Goal: Information Seeking & Learning: Compare options

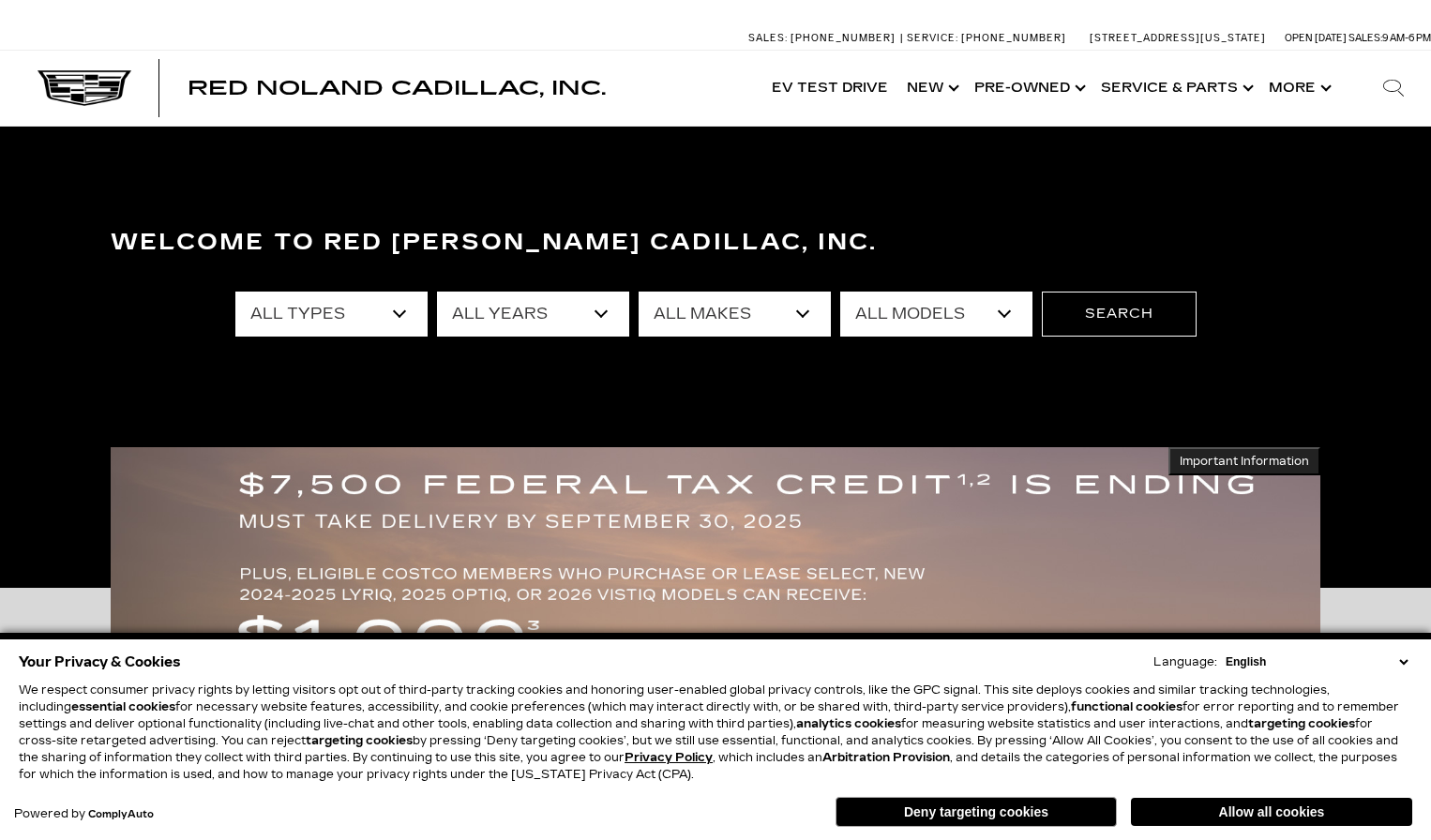
click at [395, 311] on select "All Types New Used Certified Used Demo" at bounding box center [332, 314] width 193 height 45
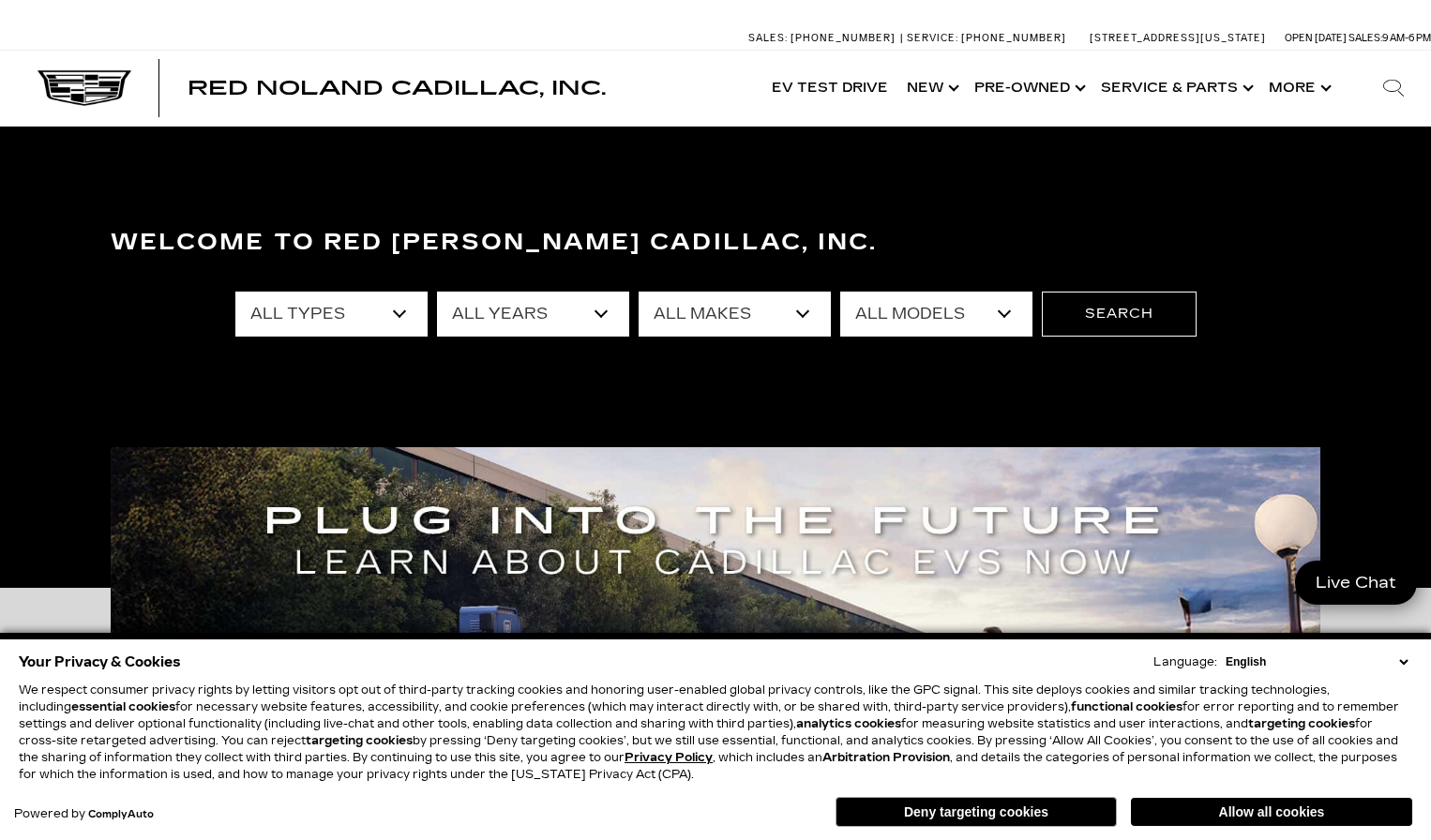
select select "Used"
click at [236, 291] on select "All Types New Used Certified Used Demo" at bounding box center [332, 314] width 193 height 45
click at [600, 314] on select "All Years 2025 2024 2023 2022 2021 2020 2019 2018 2017 2015 2014 2011 2008" at bounding box center [533, 314] width 193 height 45
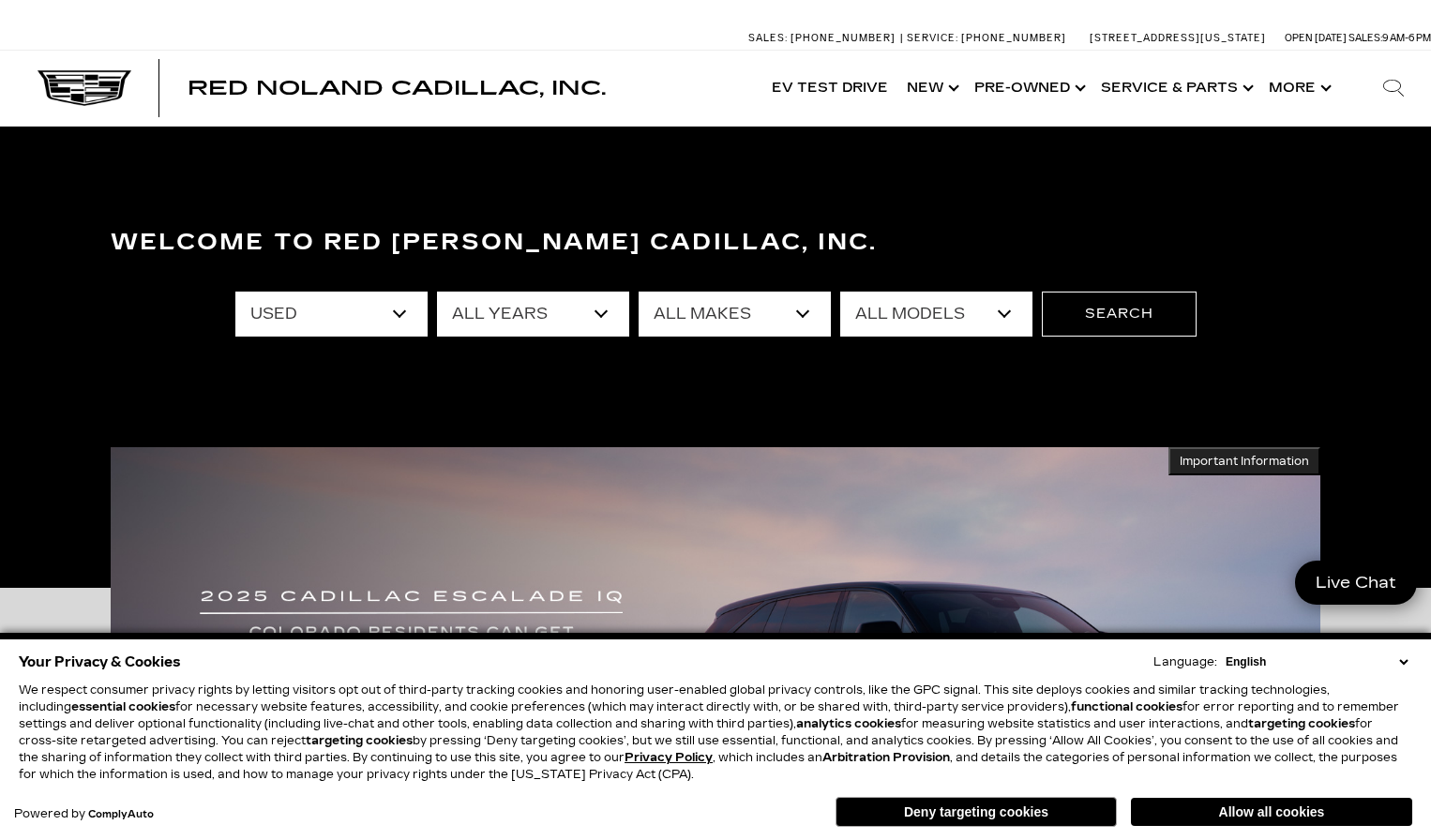
click at [802, 312] on select "All Makes Audi BMW Buick Cadillac Chevrolet Ford Honda Jeep Land Rover Lexus Me…" at bounding box center [735, 314] width 193 height 45
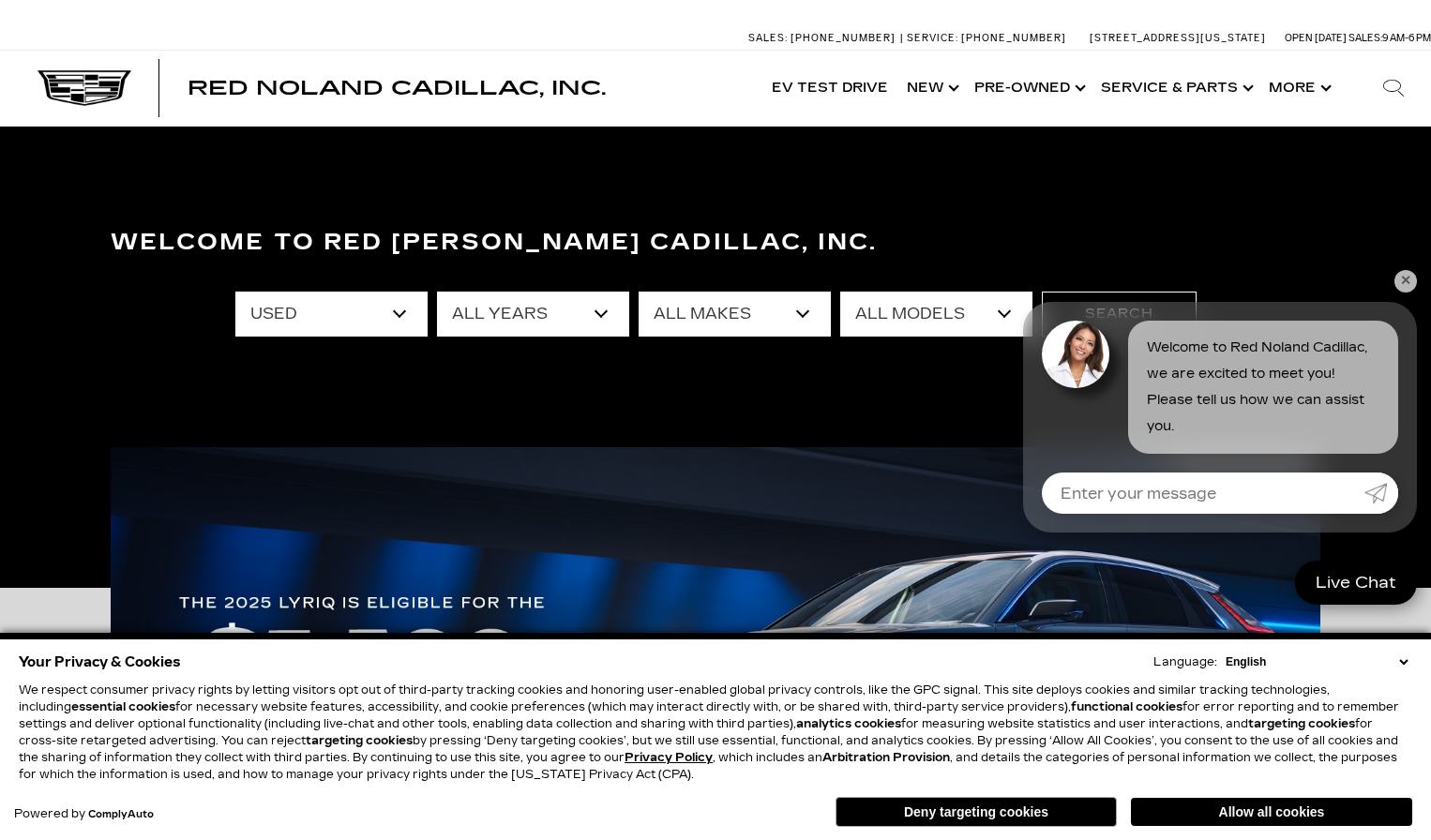
click at [796, 313] on select "All Makes Audi BMW Buick Cadillac Chevrolet Ford Honda Jeep Land Rover Lexus Me…" at bounding box center [735, 314] width 193 height 45
select select "Cadillac"
click at [639, 291] on select "All Makes Audi BMW Buick Cadillac Chevrolet Ford Honda Jeep Land Rover Lexus Me…" at bounding box center [735, 314] width 193 height 45
click at [1001, 309] on select "All Models CT5 DTS Escalade XT4 XT5 XT6 XTS" at bounding box center [936, 314] width 193 height 45
select select "XT6"
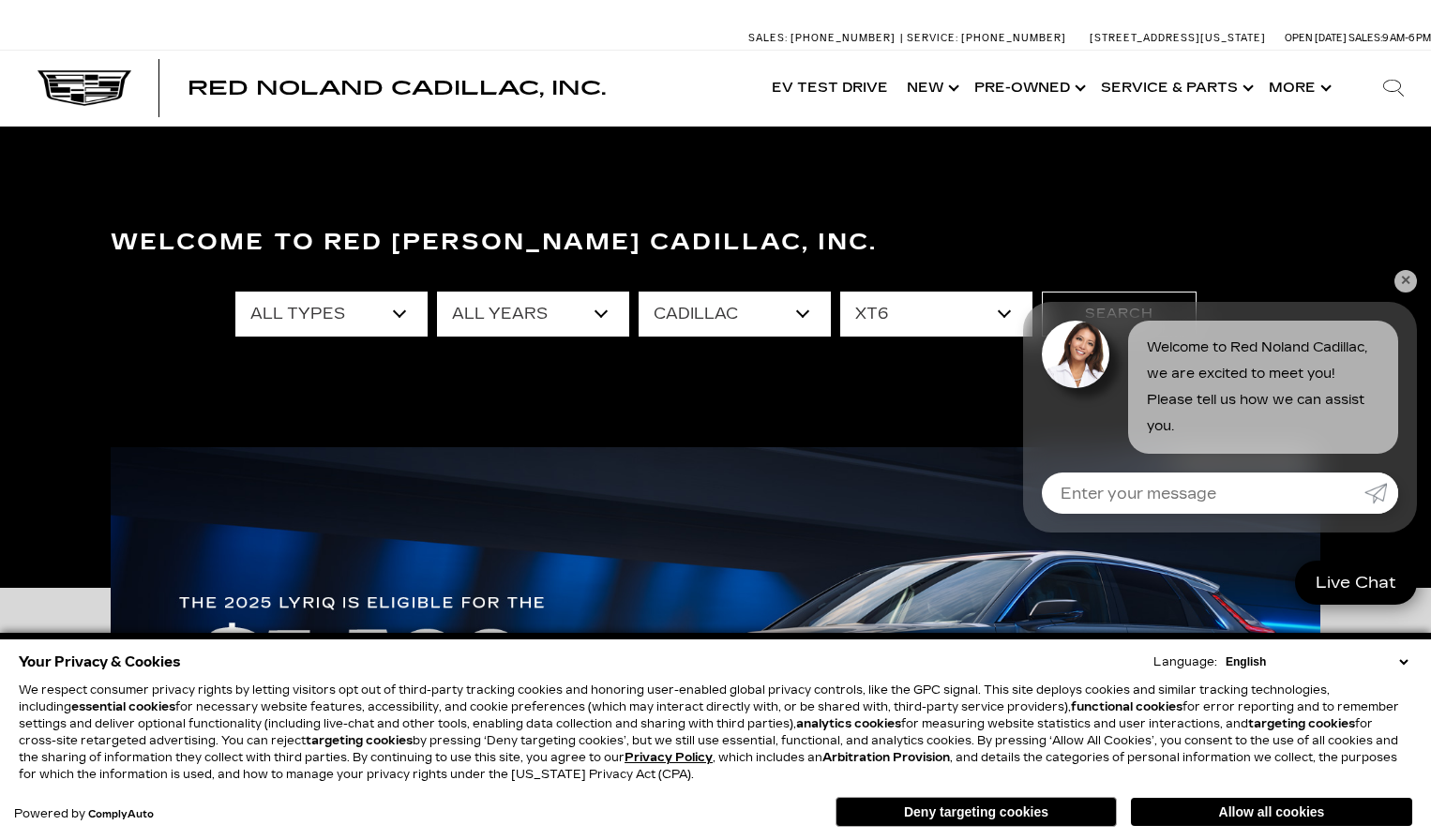
click at [840, 291] on select "All Models CT5 DTS Escalade XT4 XT5 XT6 XTS" at bounding box center [936, 314] width 193 height 45
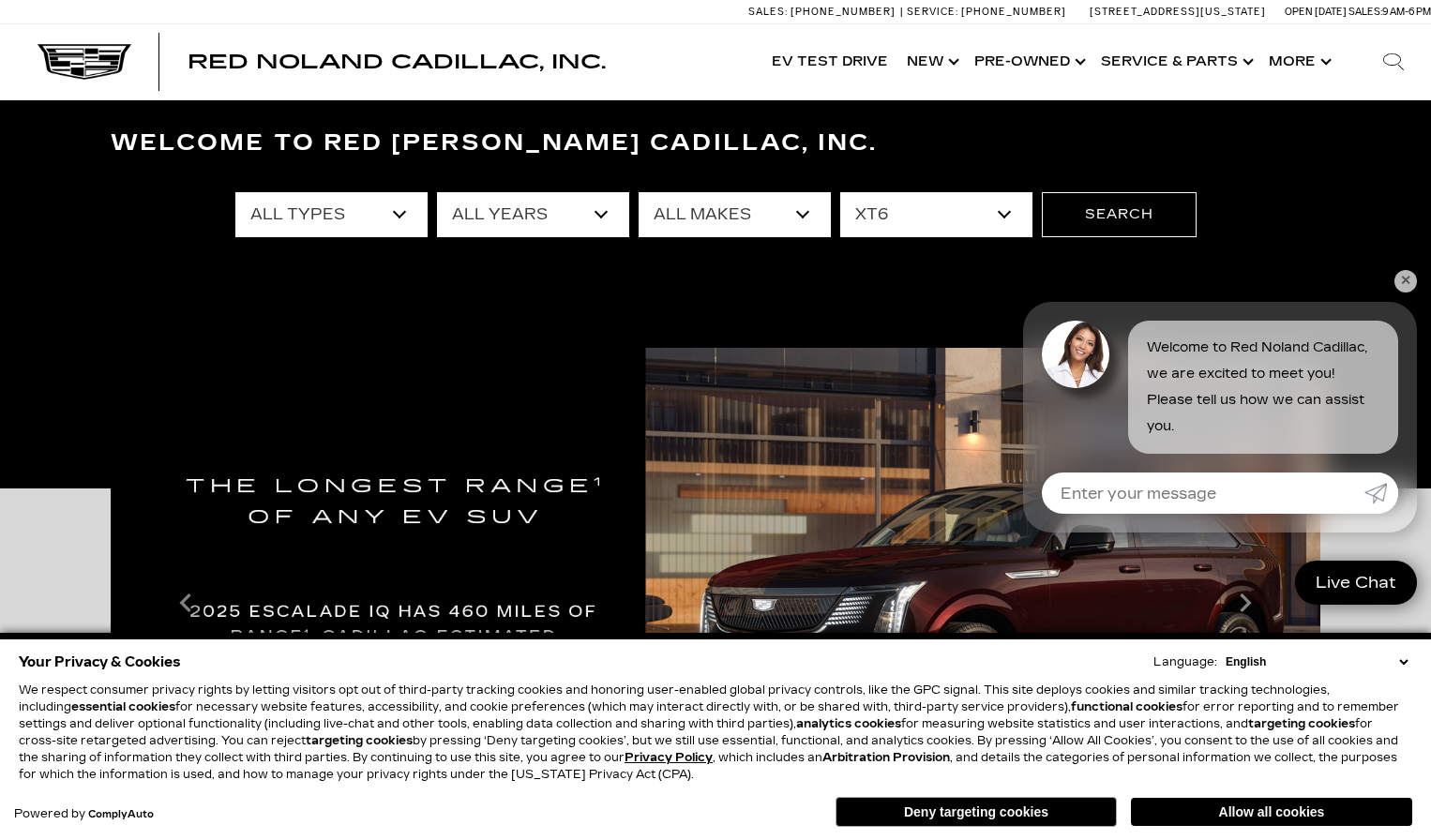
scroll to position [188, 0]
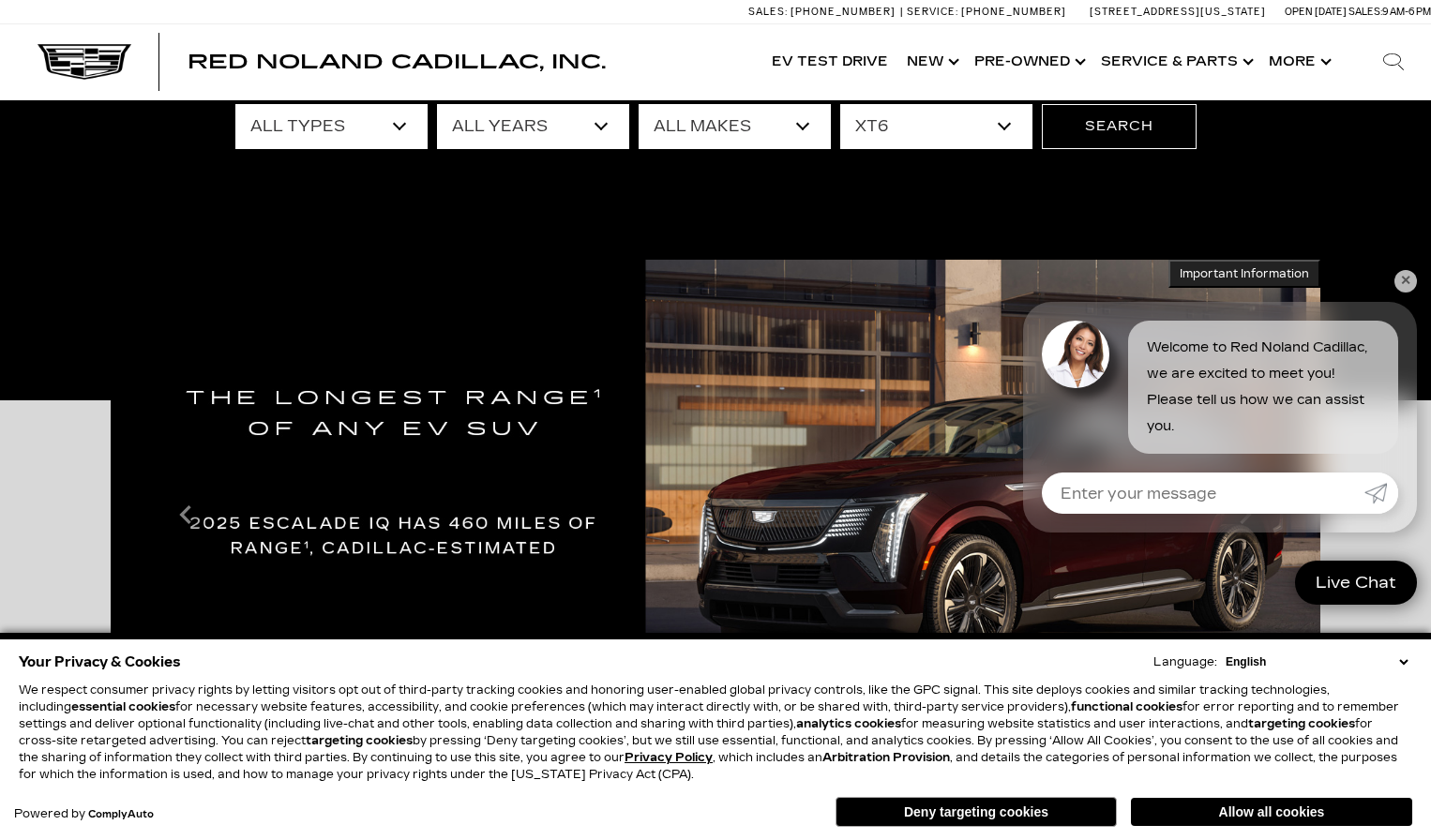
click at [1409, 281] on link "✕" at bounding box center [1405, 281] width 22 height 22
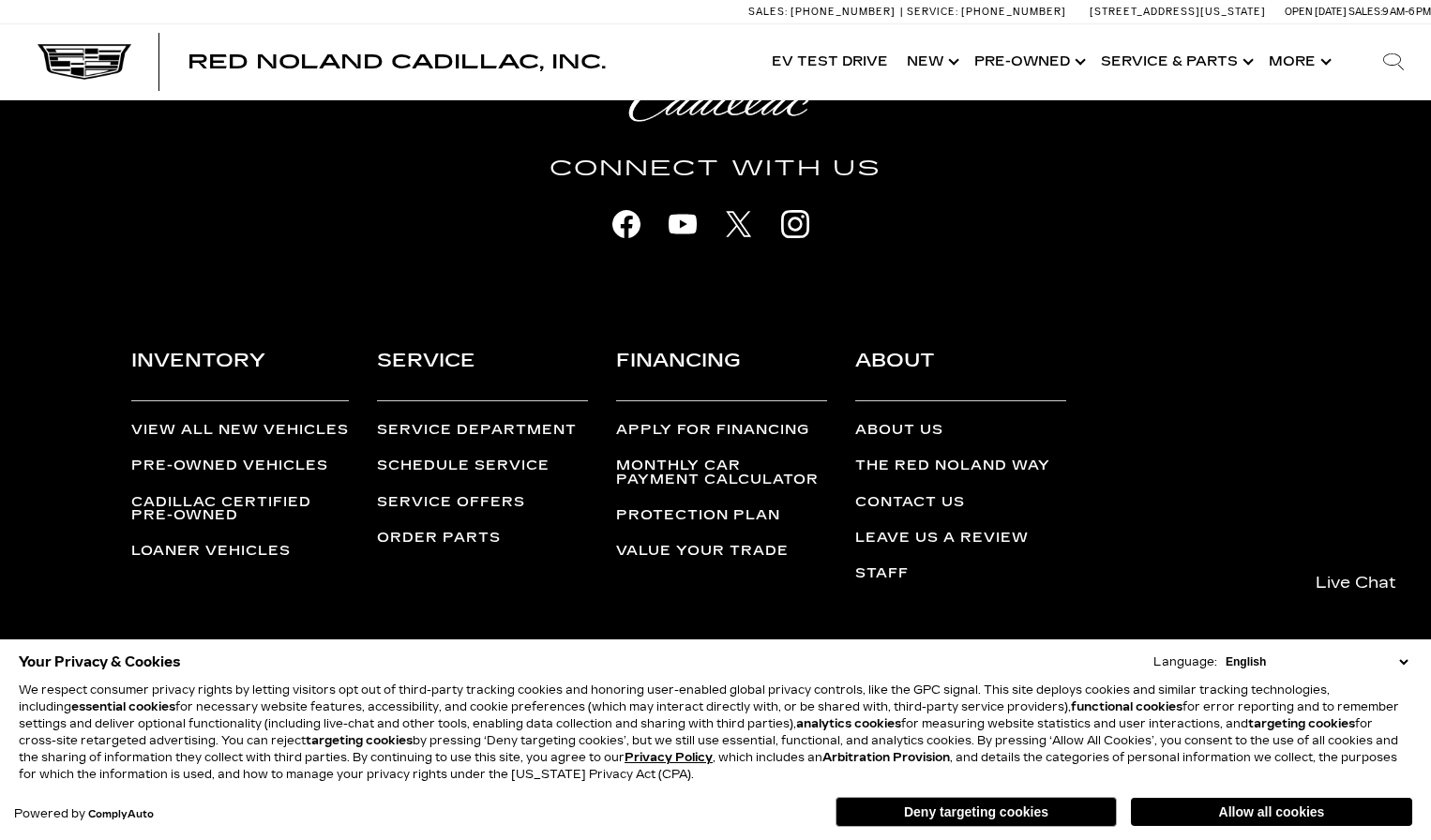
scroll to position [4837, 0]
